Goal: Task Accomplishment & Management: Use online tool/utility

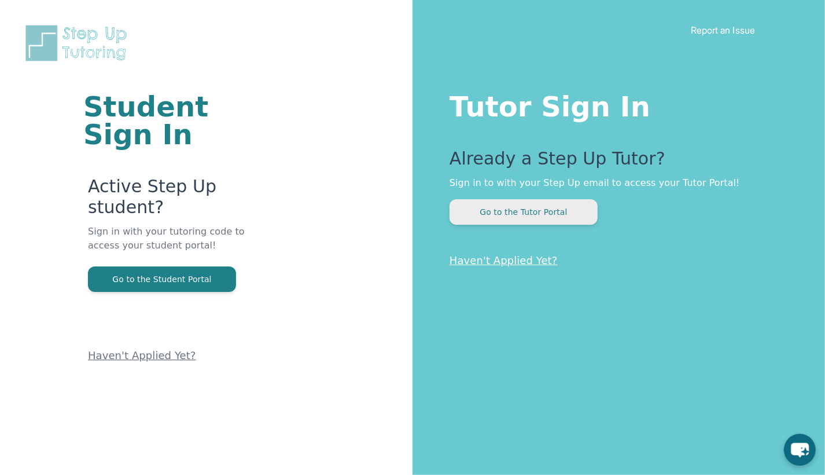
click at [527, 214] on button "Go to the Tutor Portal" at bounding box center [524, 211] width 148 height 25
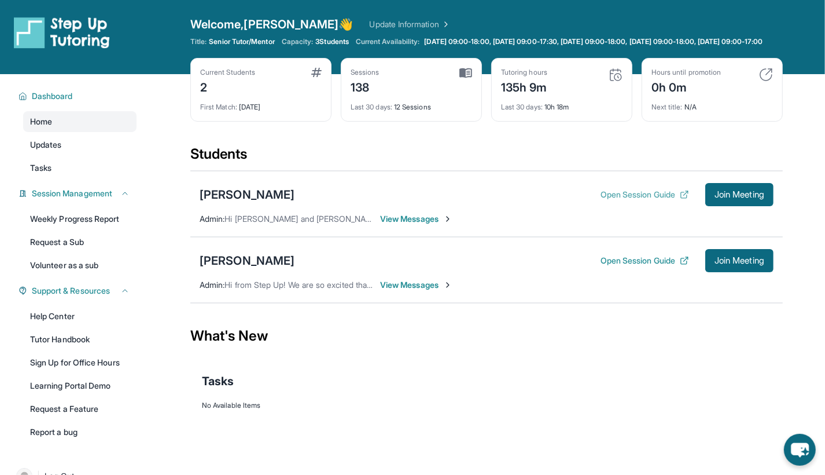
click at [648, 200] on button "Open Session Guide" at bounding box center [645, 195] width 89 height 12
click at [745, 198] on span "Join Meeting" at bounding box center [740, 194] width 50 height 7
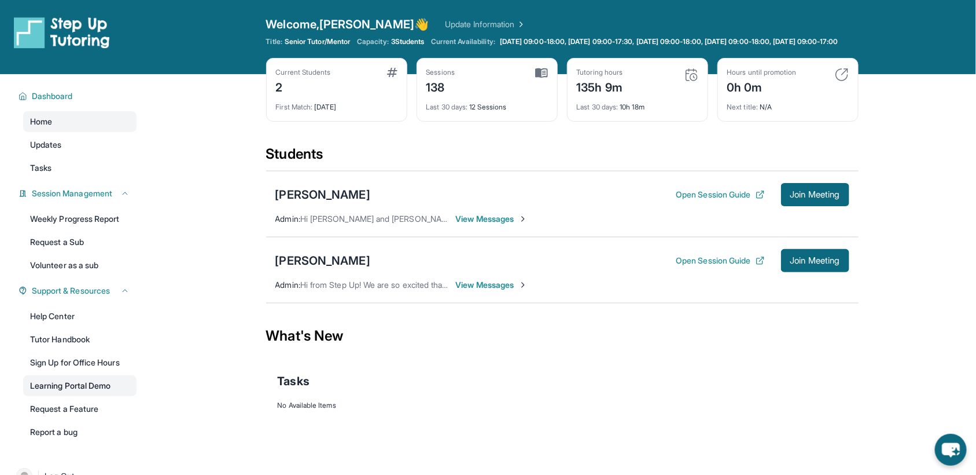
scroll to position [83, 0]
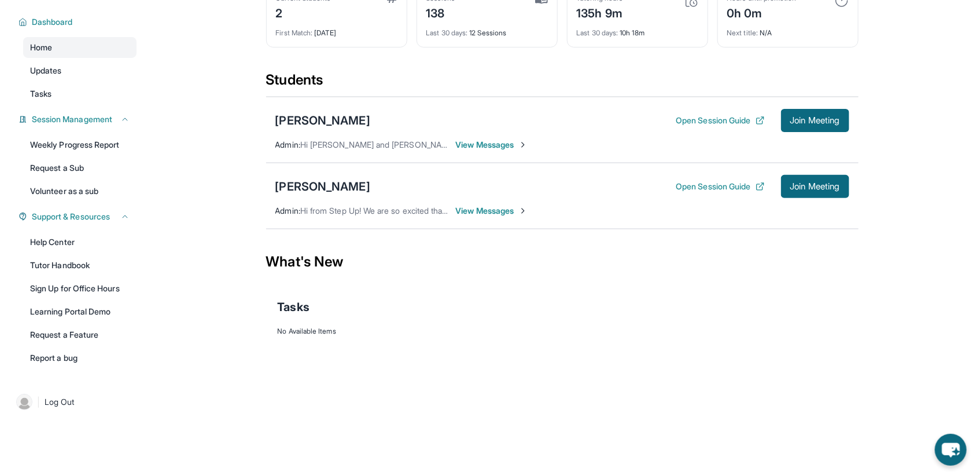
click at [67, 387] on div "| Log Out" at bounding box center [74, 401] width 148 height 49
click at [66, 397] on span "Log Out" at bounding box center [60, 402] width 30 height 12
